Goal: Find specific page/section: Find specific page/section

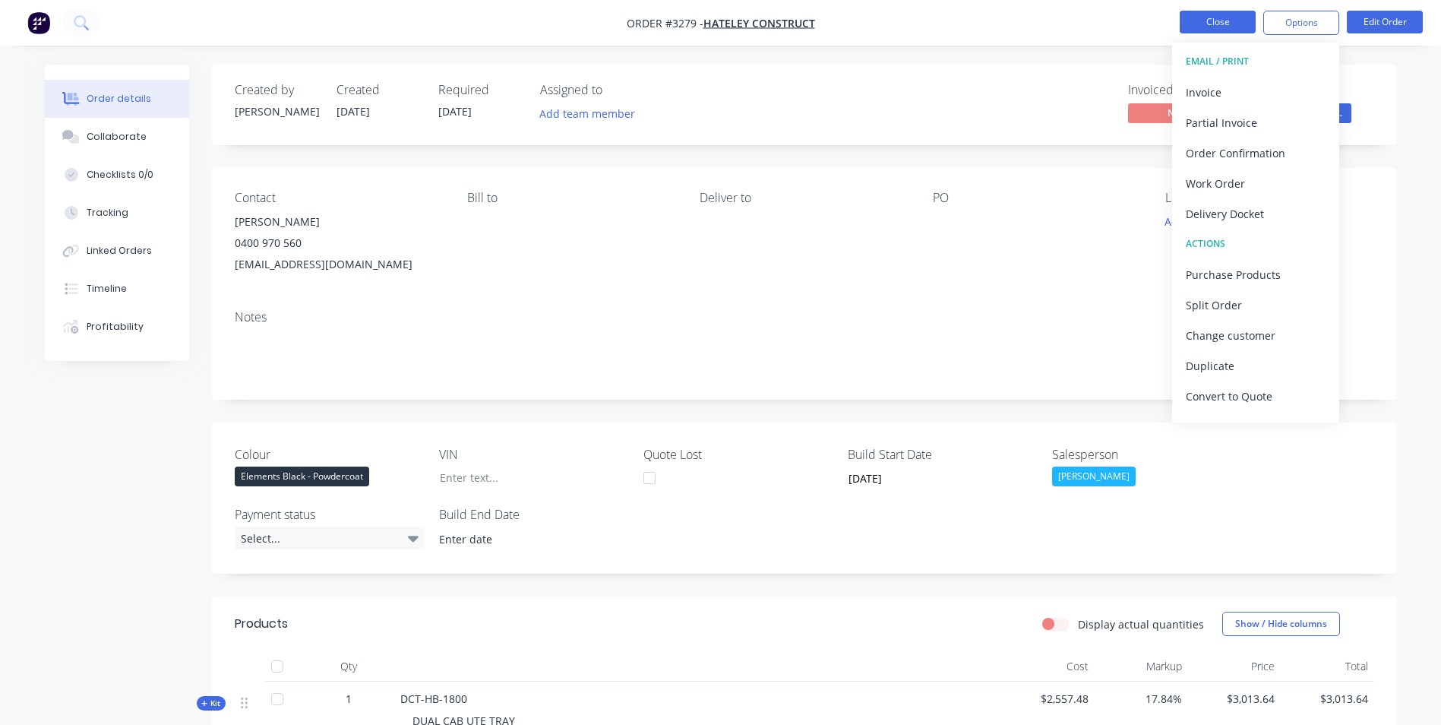
click at [1195, 14] on button "Close" at bounding box center [1218, 22] width 76 height 23
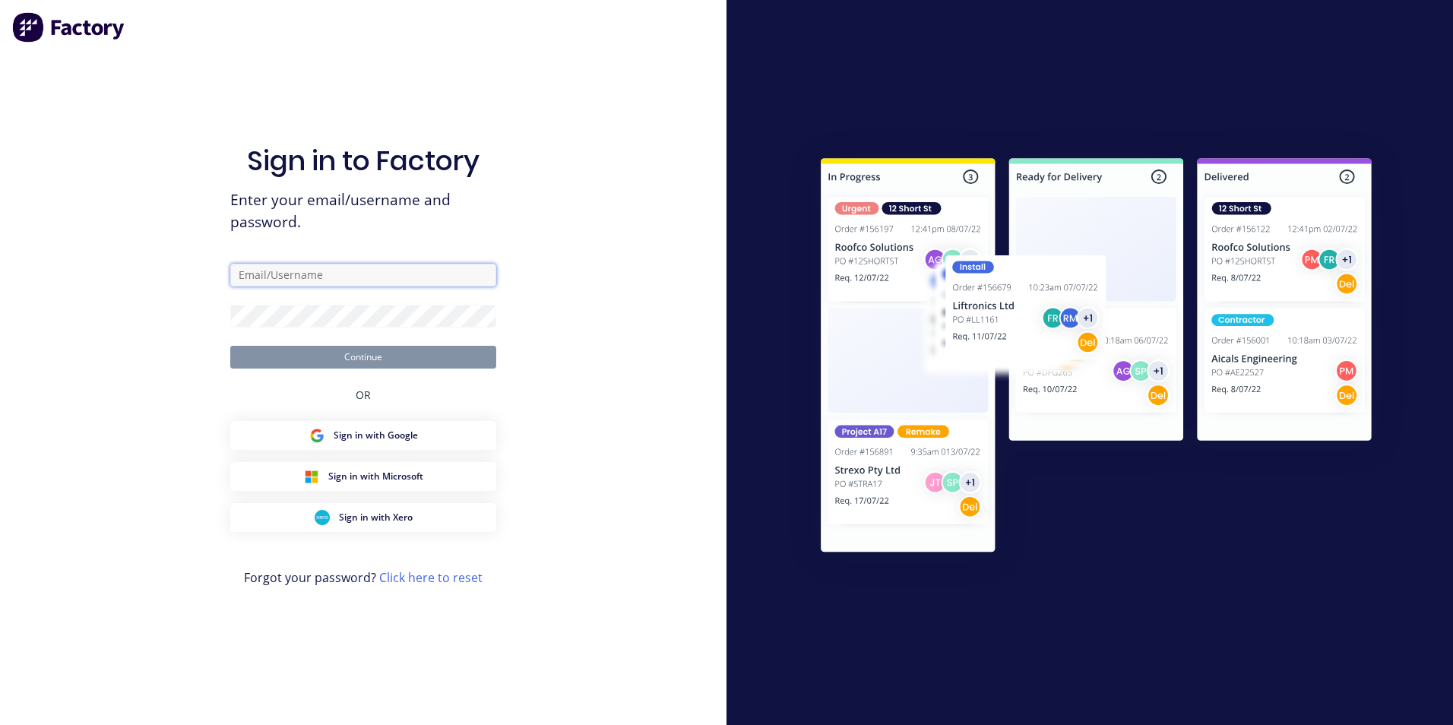
type input "[PERSON_NAME][EMAIL_ADDRESS][DOMAIN_NAME]"
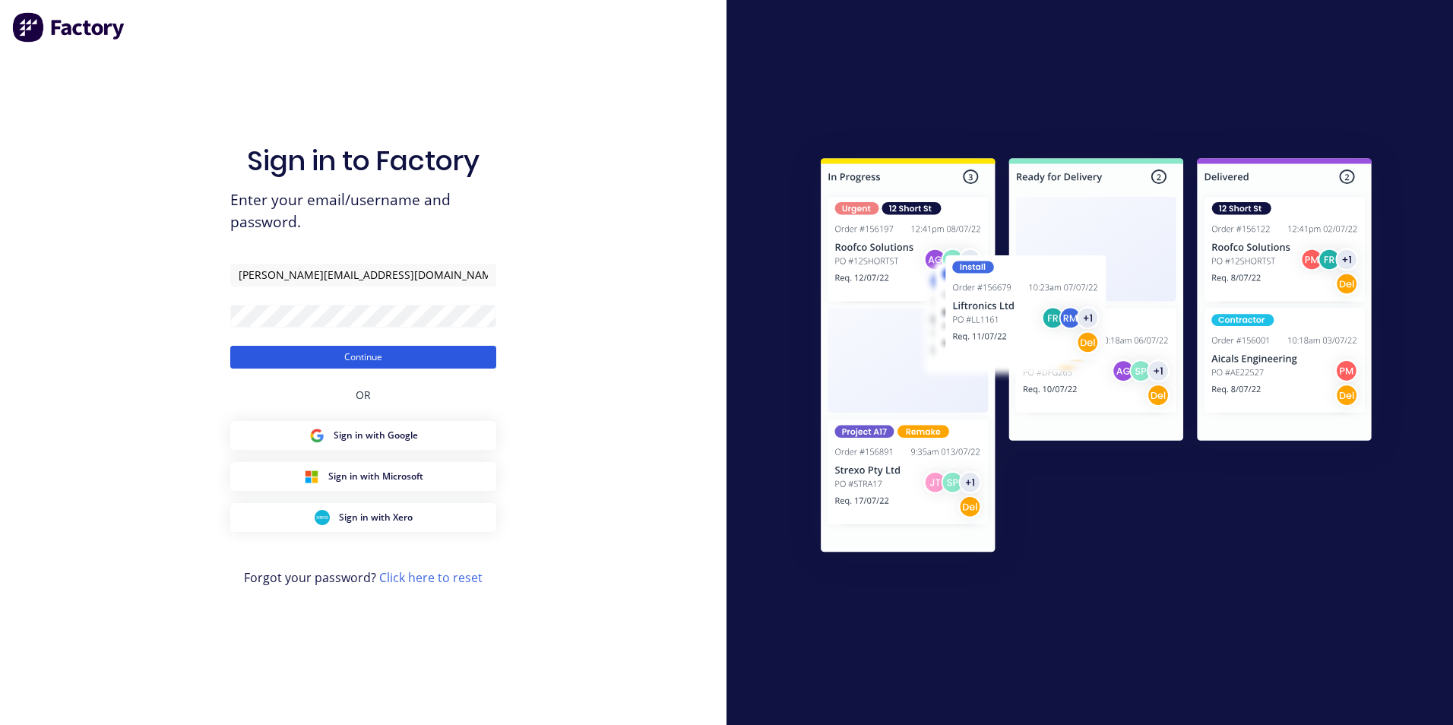
click at [361, 350] on button "Continue" at bounding box center [363, 357] width 266 height 23
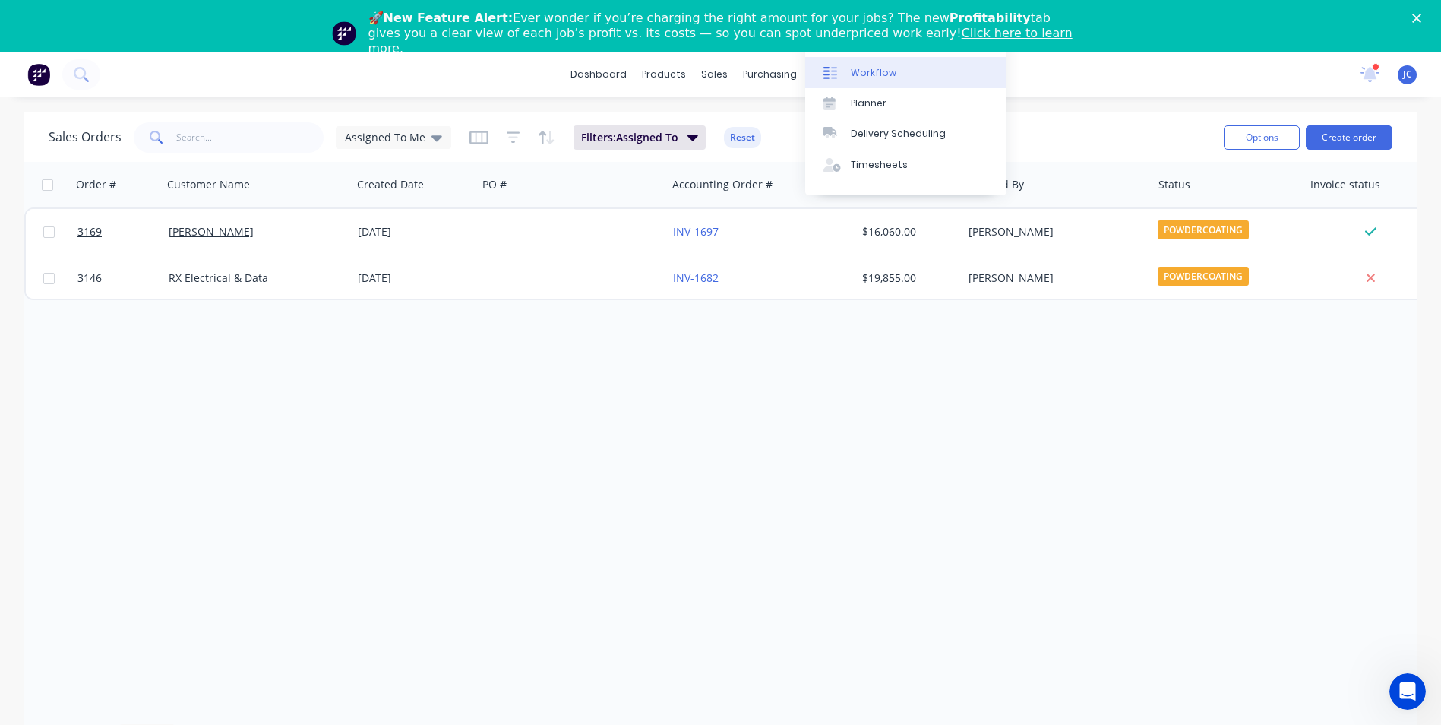
click at [910, 75] on link "Workflow" at bounding box center [905, 72] width 201 height 30
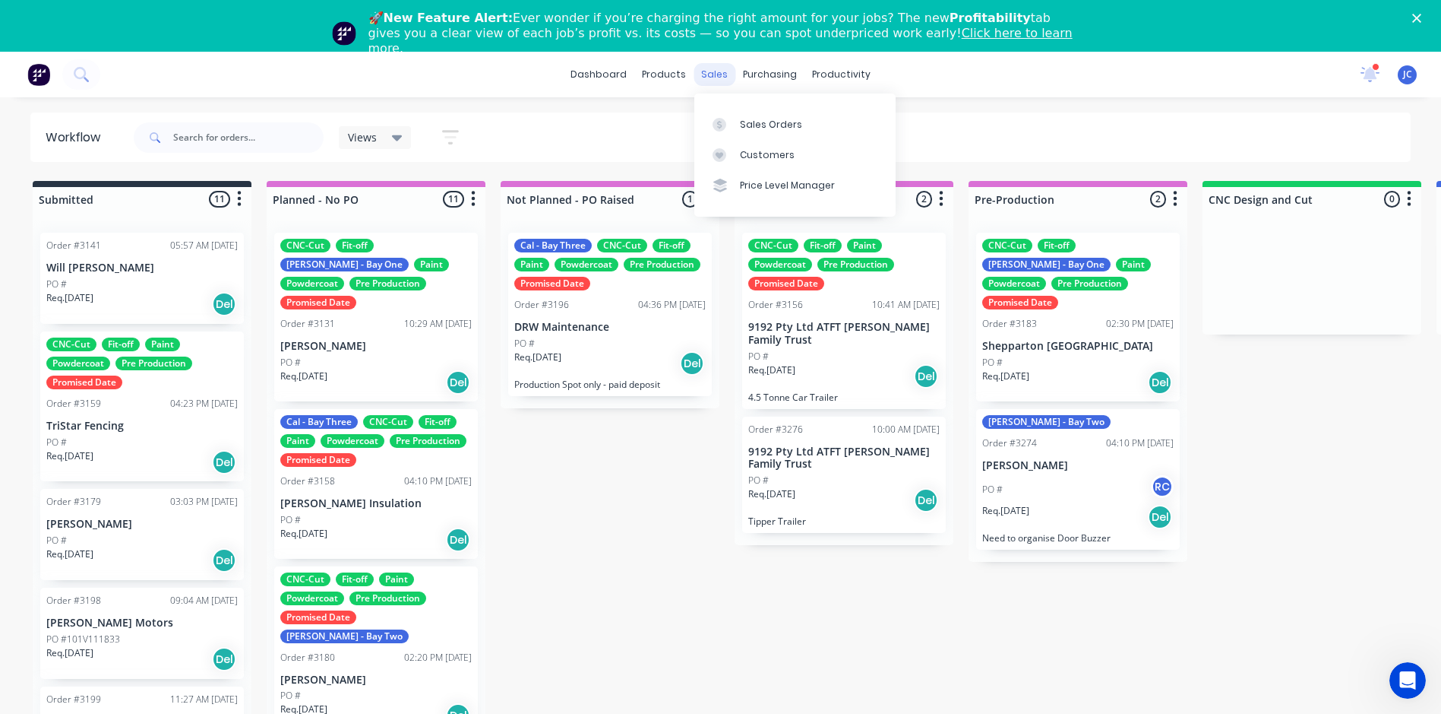
click at [711, 69] on div "sales" at bounding box center [715, 74] width 42 height 23
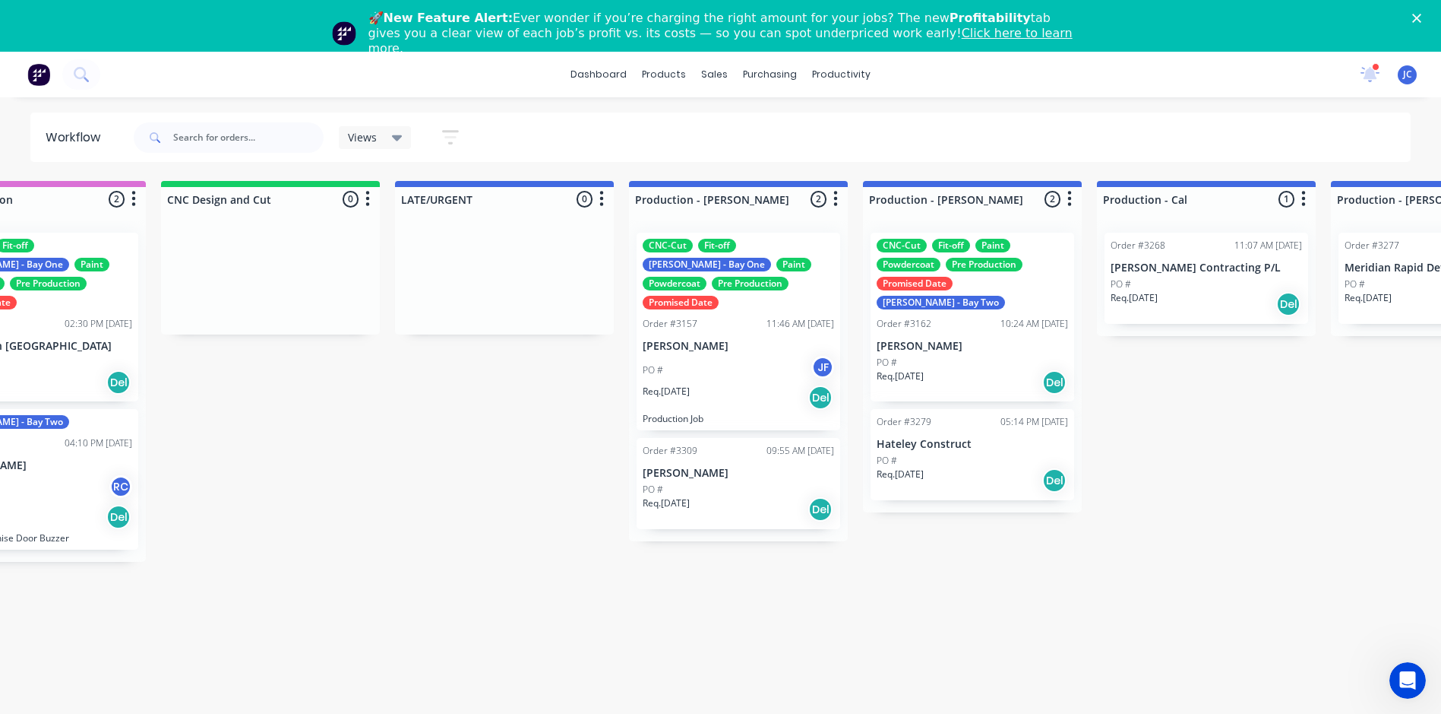
scroll to position [0, 1500]
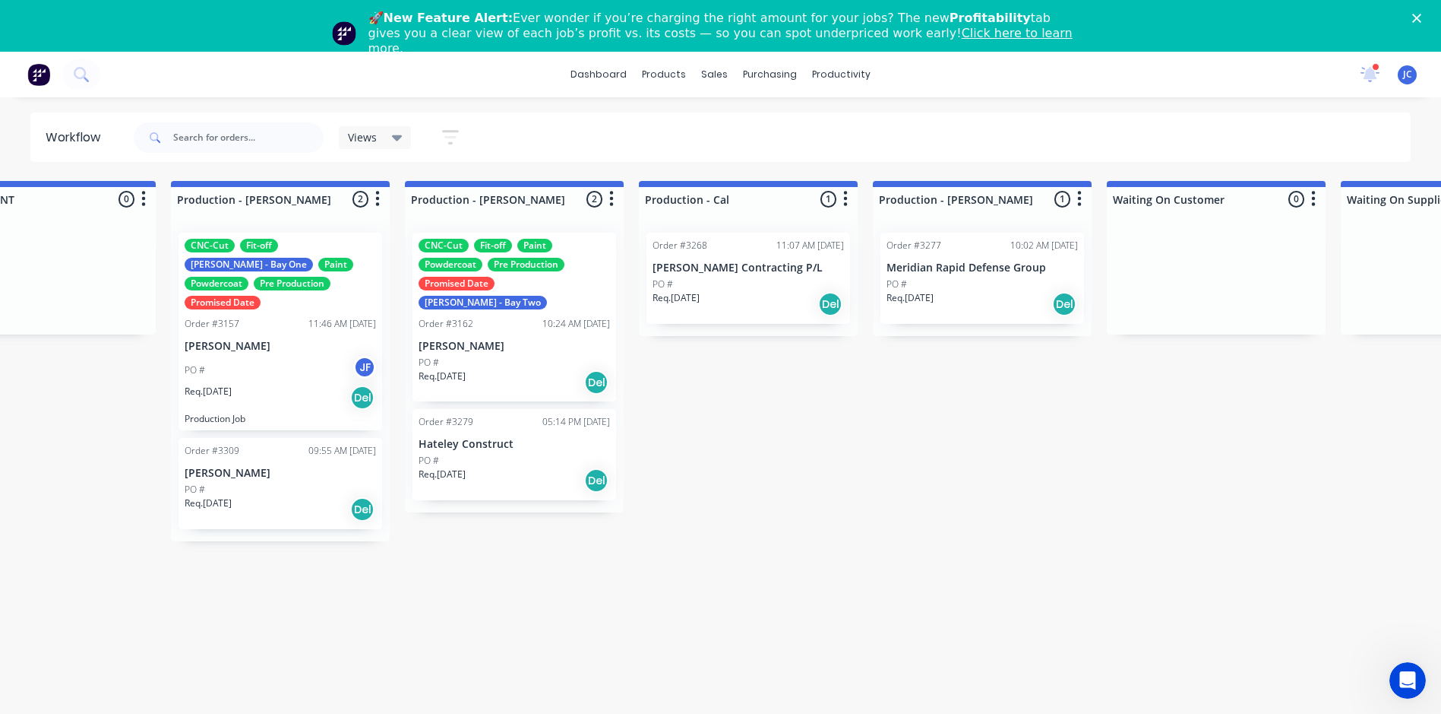
click at [271, 356] on div "PO # JF" at bounding box center [280, 370] width 191 height 29
